Goal: Task Accomplishment & Management: Complete application form

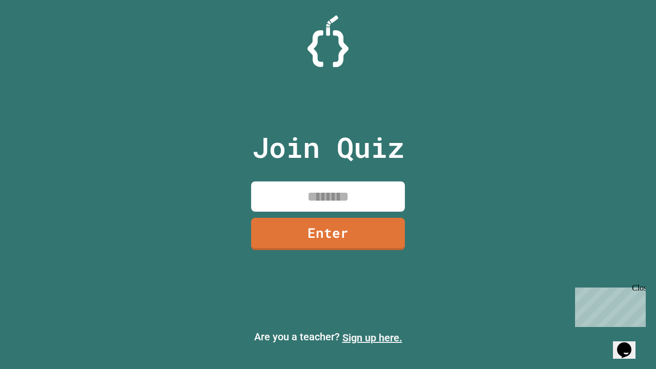
click at [372, 338] on link "Sign up here." at bounding box center [372, 338] width 60 height 12
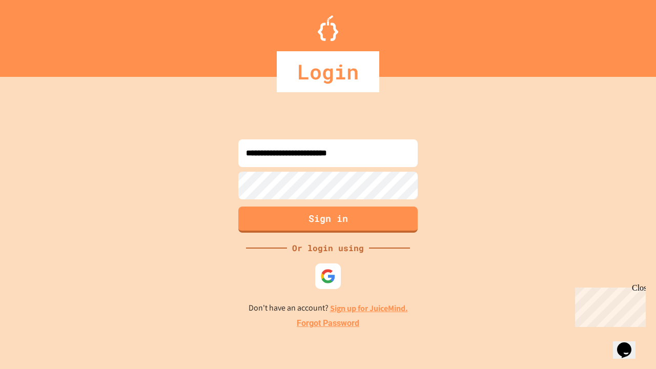
type input "**********"
